Goal: Transaction & Acquisition: Book appointment/travel/reservation

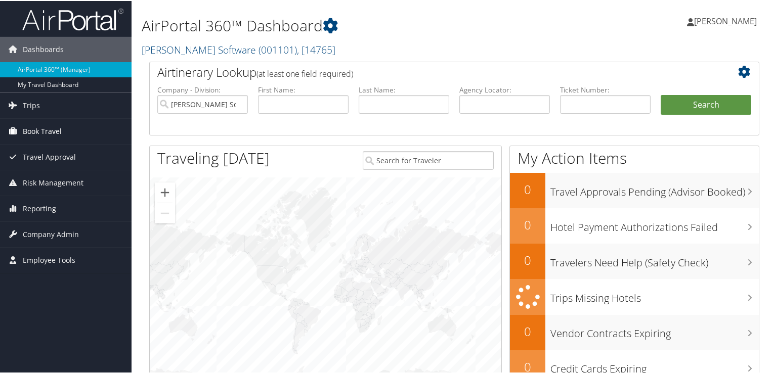
click at [38, 128] on span "Book Travel" at bounding box center [42, 130] width 39 height 25
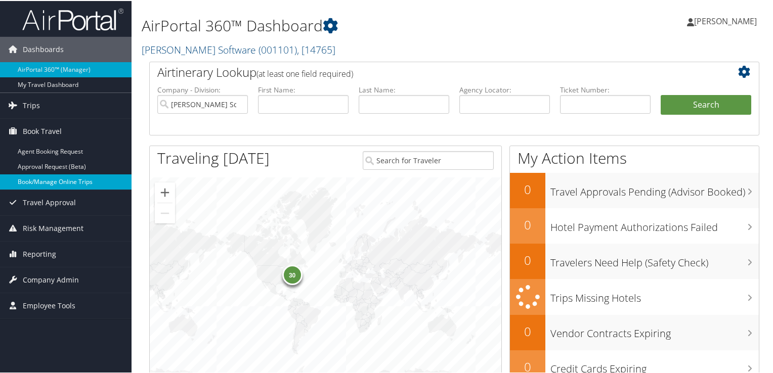
click at [66, 180] on link "Book/Manage Online Trips" at bounding box center [66, 181] width 132 height 15
